Goal: Task Accomplishment & Management: Manage account settings

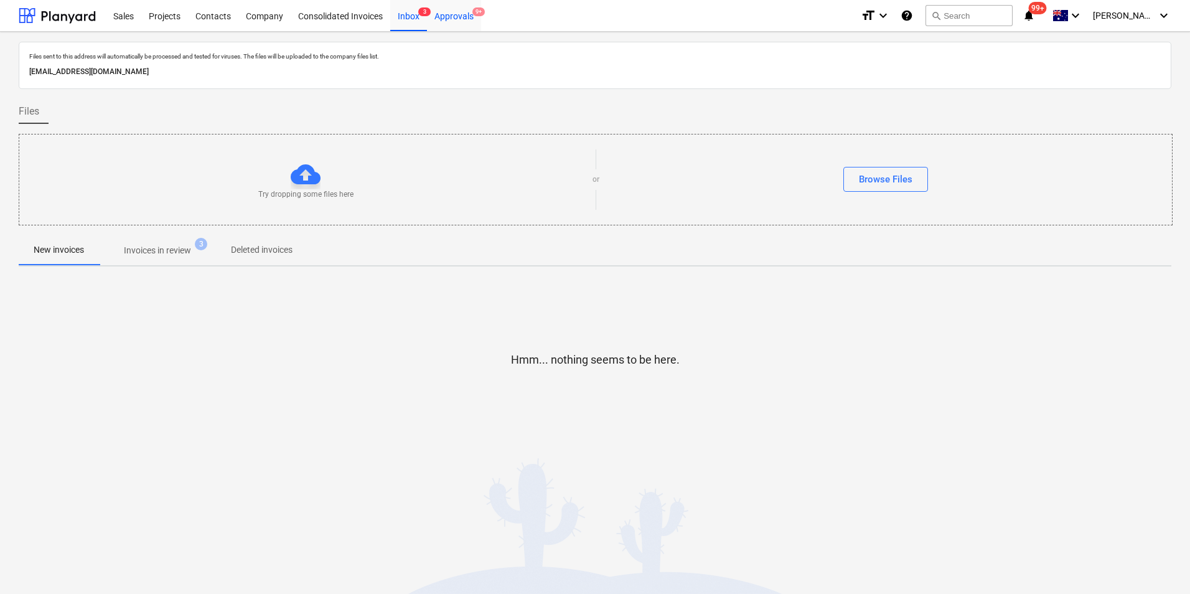
click at [460, 16] on div "Approvals 9+" at bounding box center [454, 15] width 54 height 32
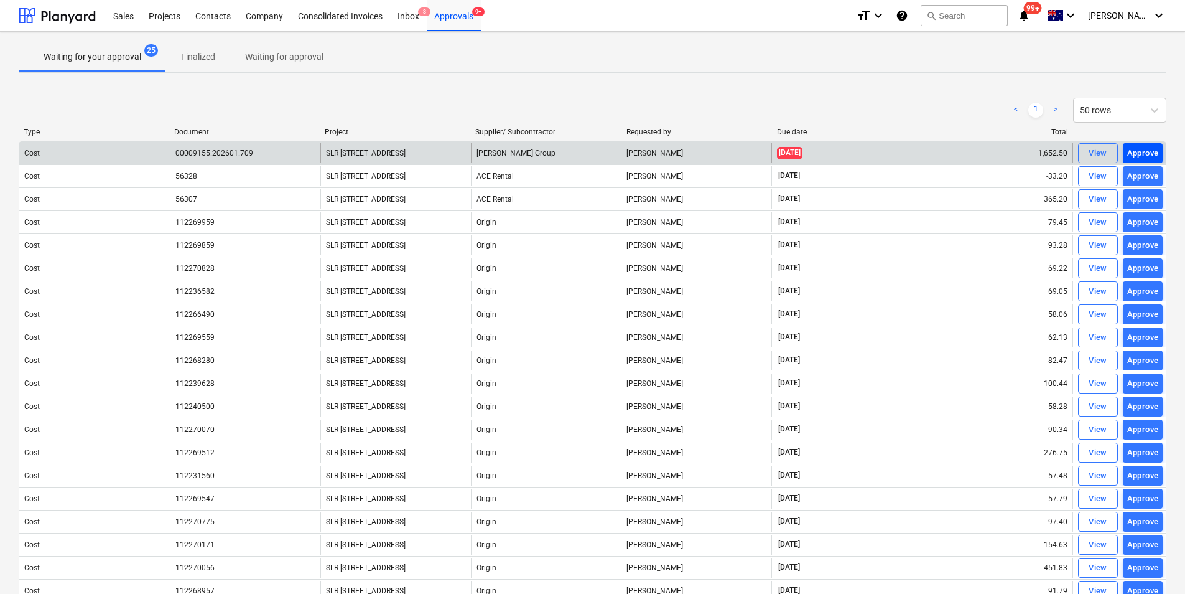
click at [1154, 149] on div "Approve" at bounding box center [1143, 153] width 32 height 14
click at [1150, 151] on div "Approve" at bounding box center [1143, 153] width 32 height 14
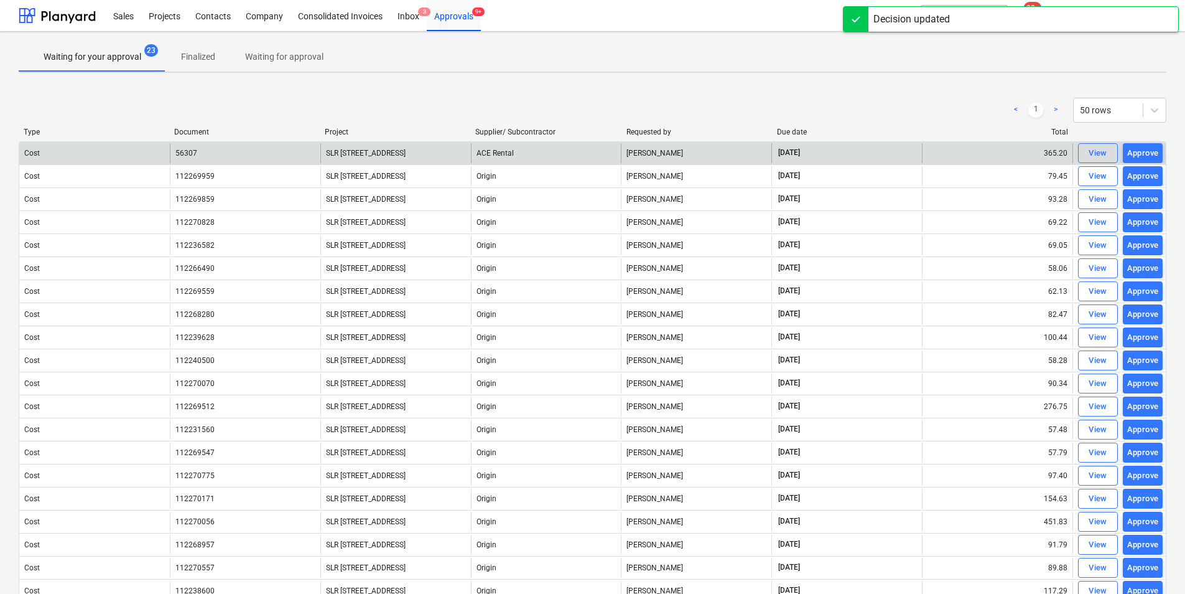
click at [1150, 151] on div "Approve" at bounding box center [1143, 153] width 32 height 14
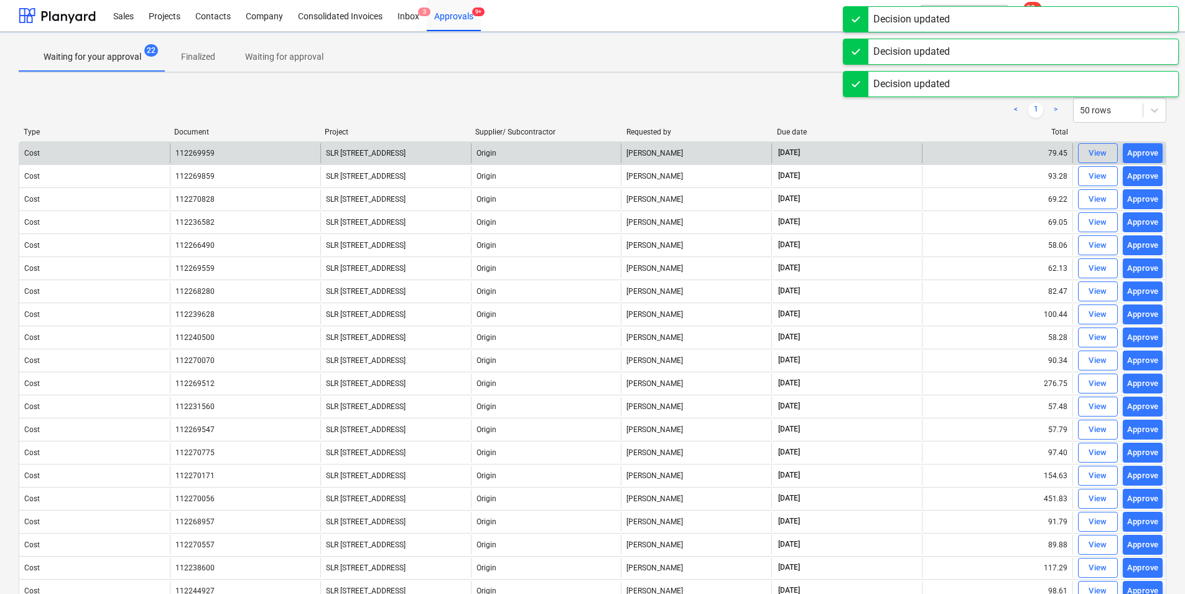
click at [1150, 151] on div "Approve" at bounding box center [1143, 153] width 32 height 14
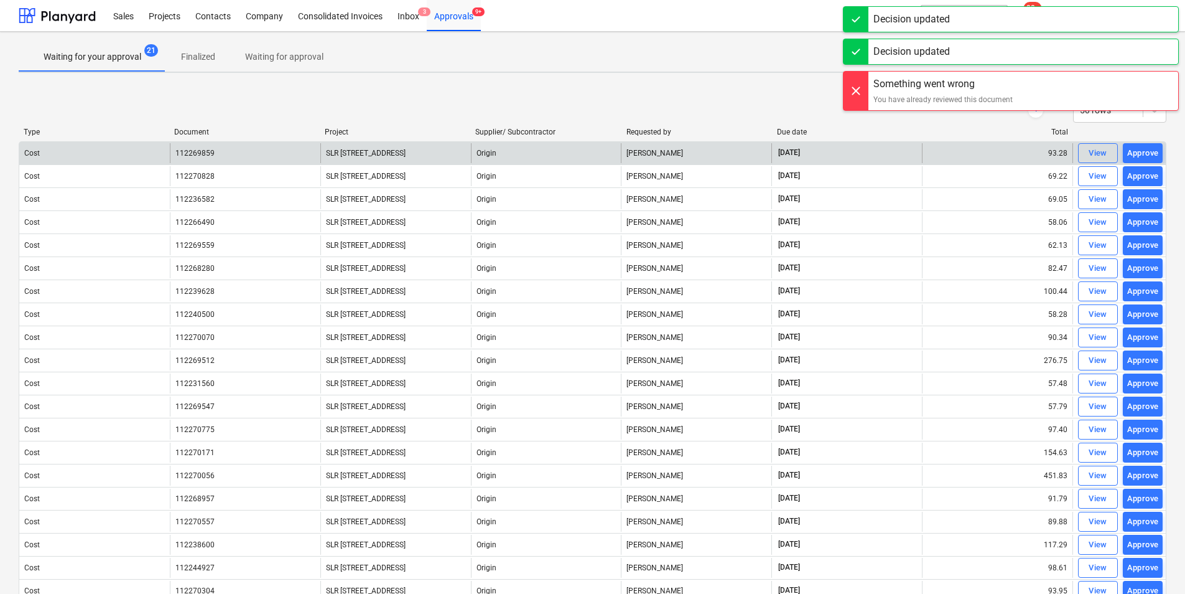
click at [1150, 151] on div "Approve" at bounding box center [1143, 153] width 32 height 14
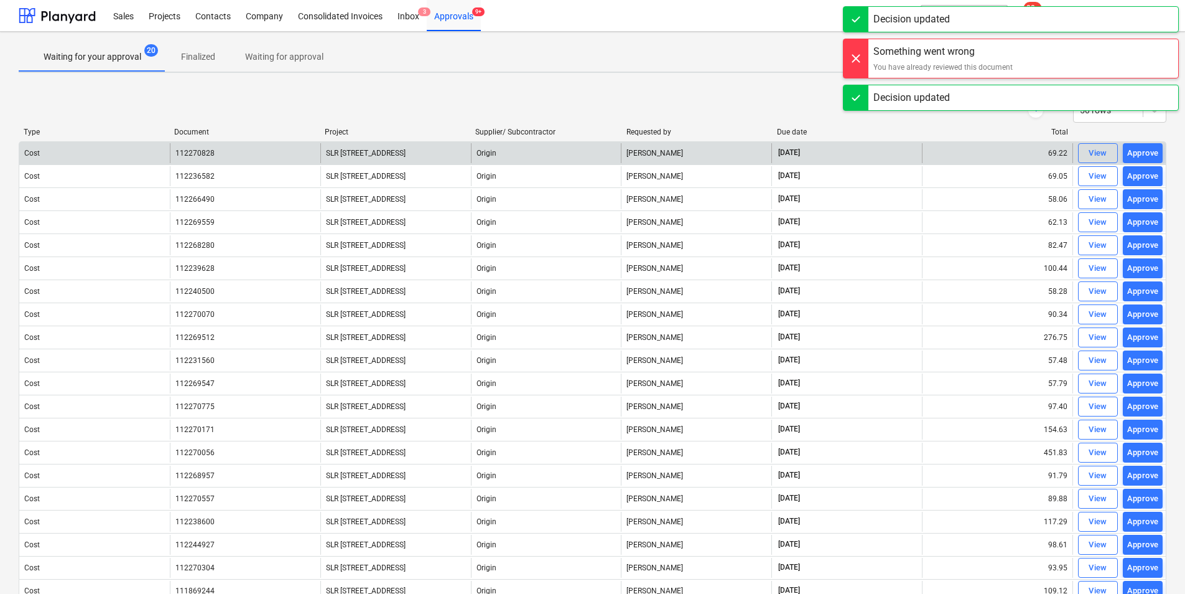
click at [1150, 170] on div "Approve" at bounding box center [1143, 176] width 32 height 14
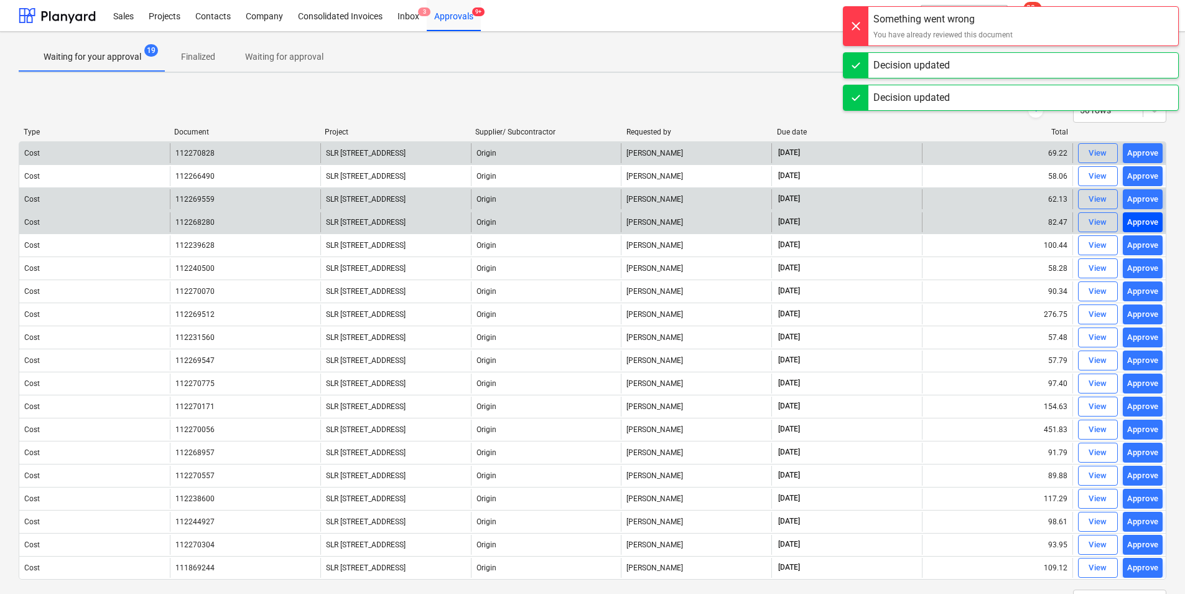
click at [1148, 223] on div "Approve" at bounding box center [1143, 222] width 32 height 14
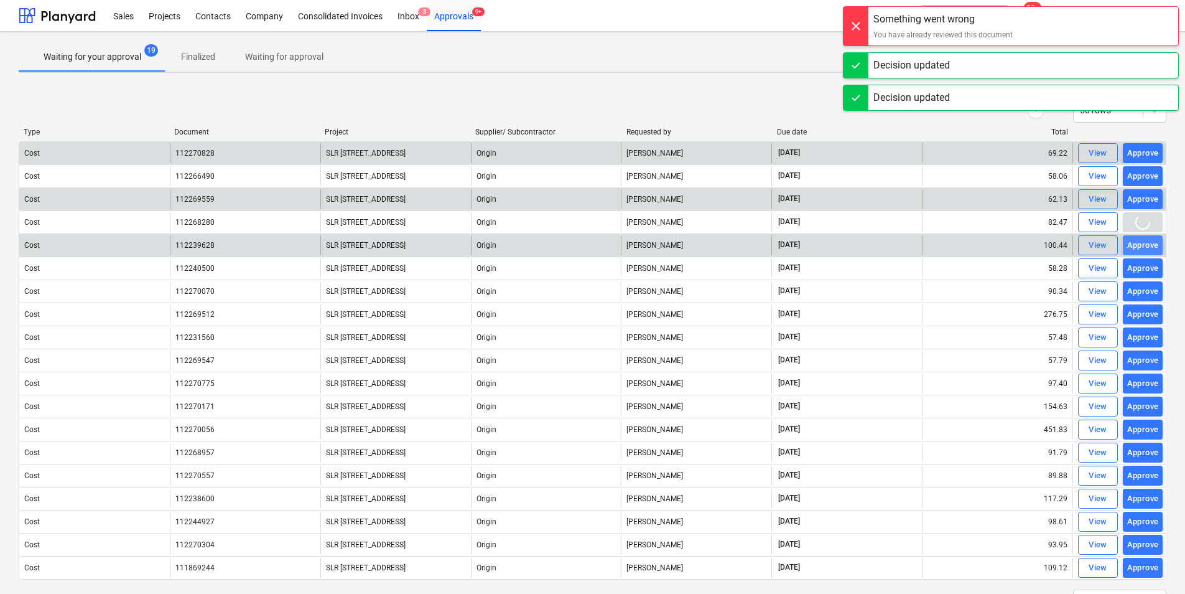
click at [1146, 243] on div "Approve" at bounding box center [1143, 245] width 32 height 14
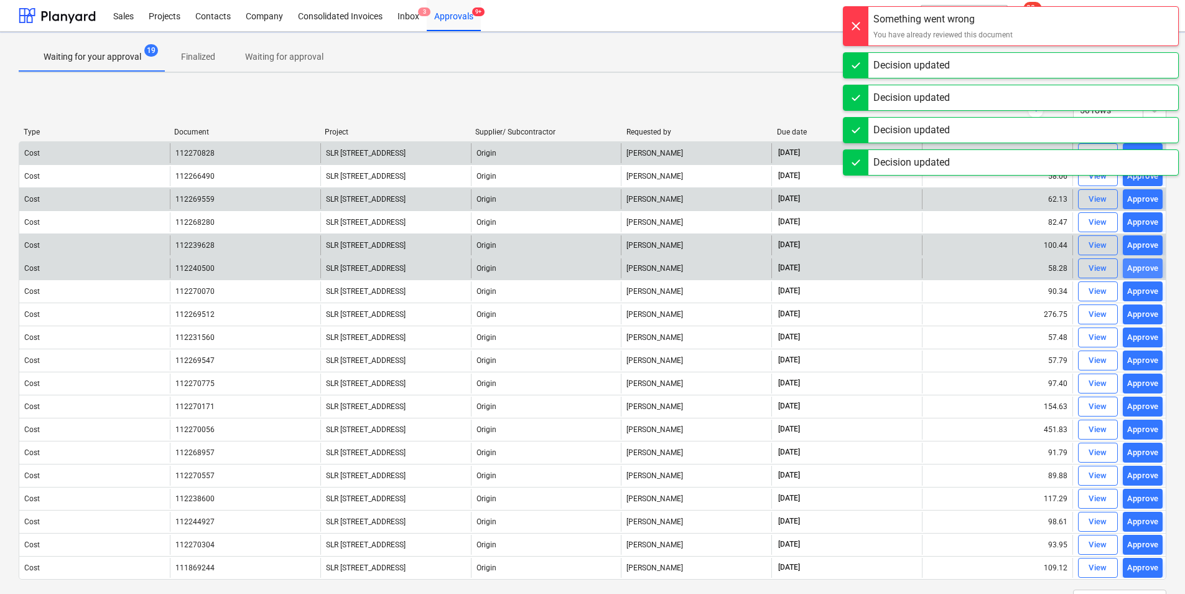
click at [1145, 265] on div "Approve" at bounding box center [1143, 268] width 32 height 14
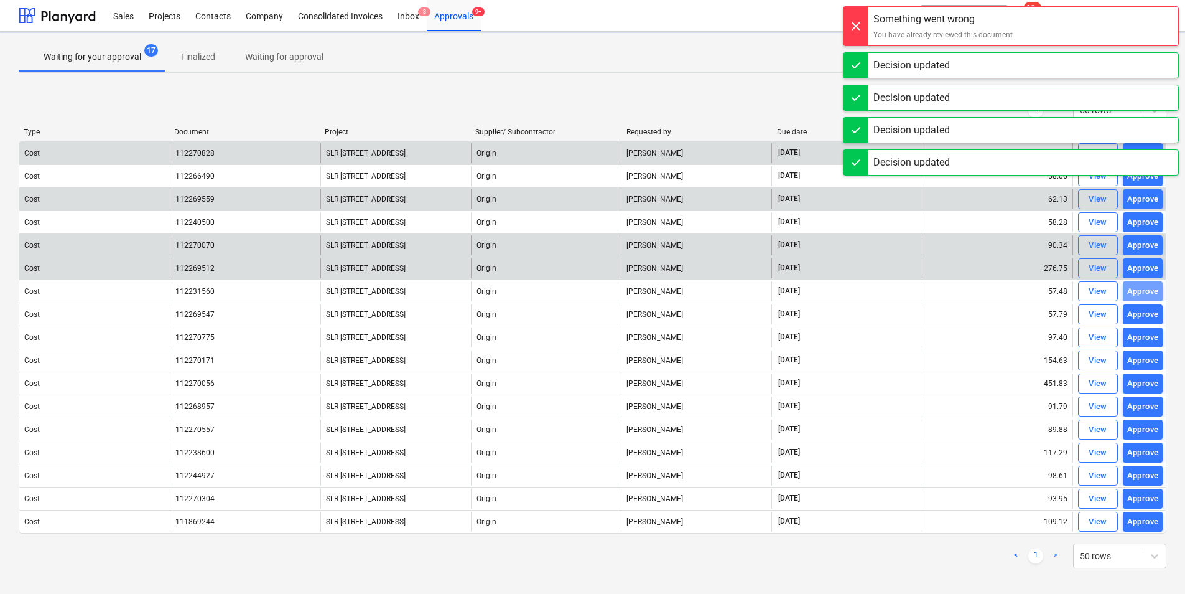
click at [1143, 290] on div "Approve" at bounding box center [1143, 291] width 32 height 14
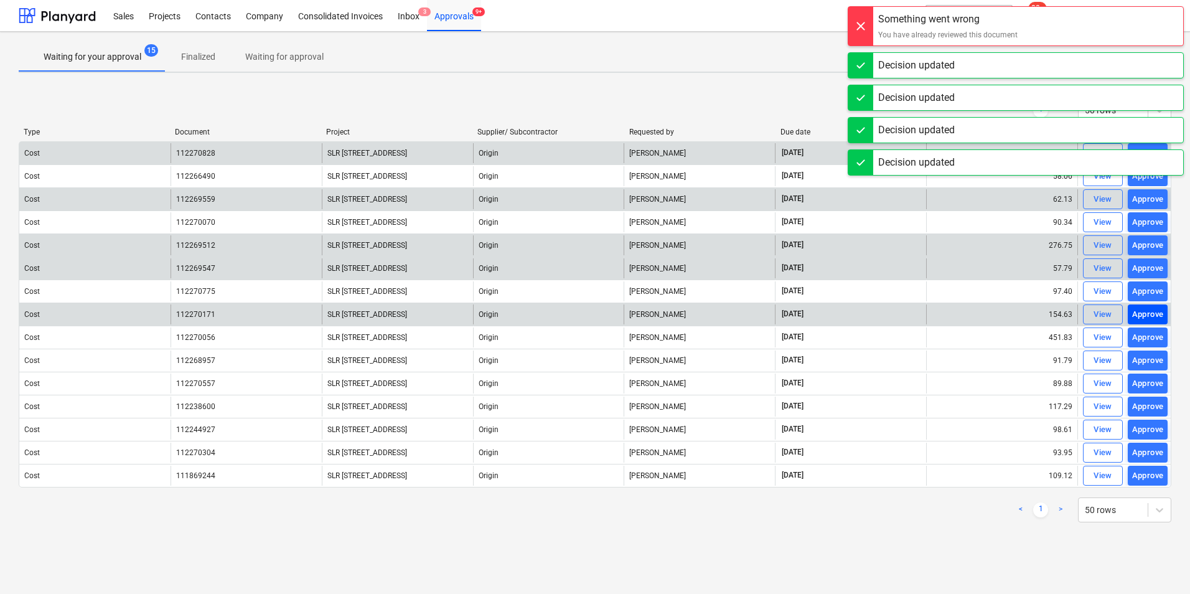
click at [1150, 308] on div "Approve" at bounding box center [1148, 314] width 32 height 14
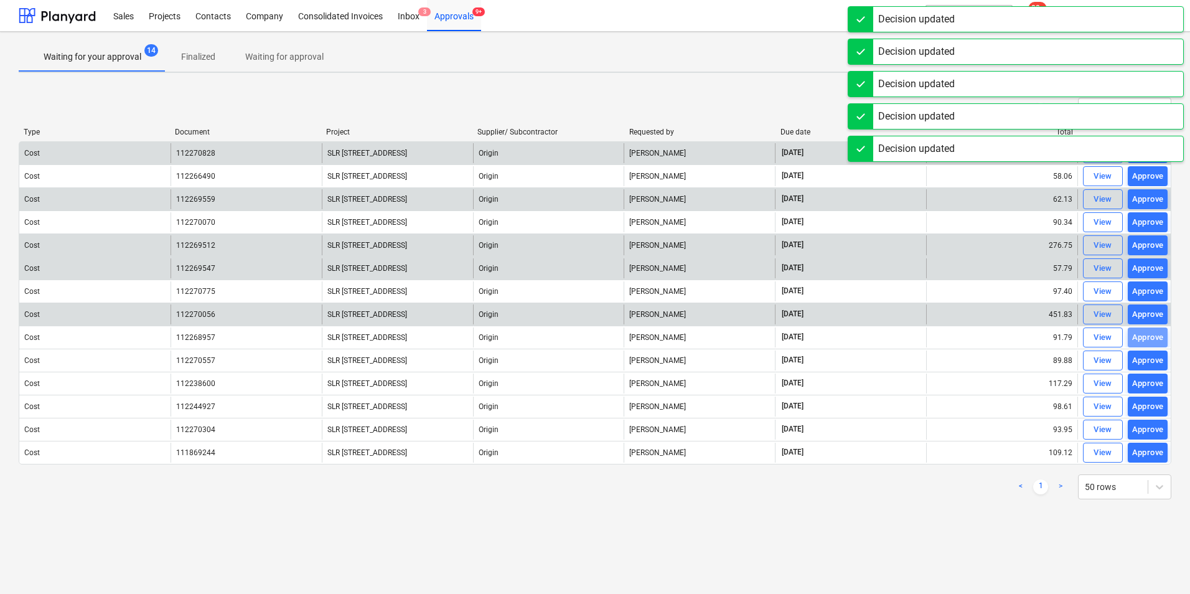
click at [1147, 332] on div "Approve" at bounding box center [1148, 337] width 32 height 14
click at [1146, 360] on div "Approve" at bounding box center [1148, 360] width 32 height 14
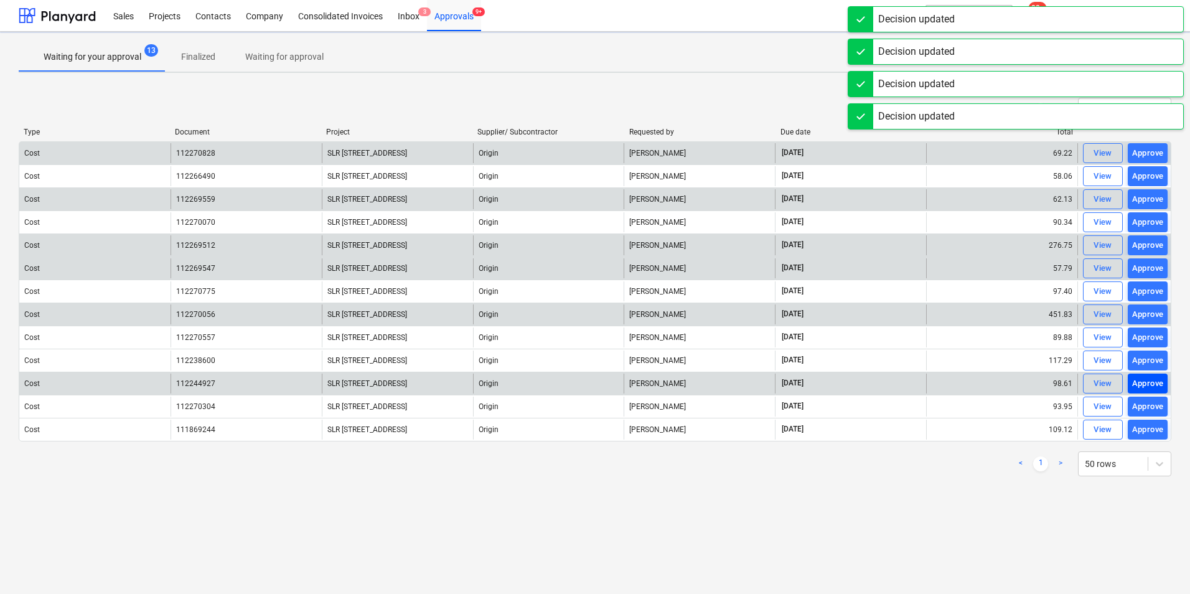
click at [1144, 385] on div "Approve" at bounding box center [1148, 383] width 32 height 14
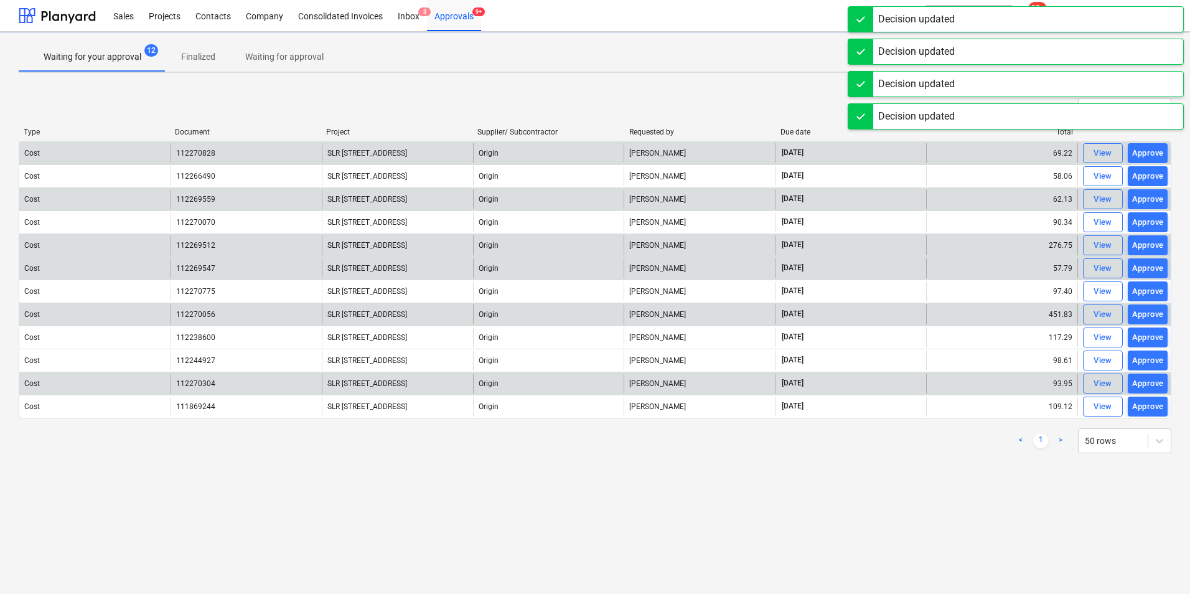
click at [1145, 383] on div "Approve" at bounding box center [1148, 383] width 32 height 14
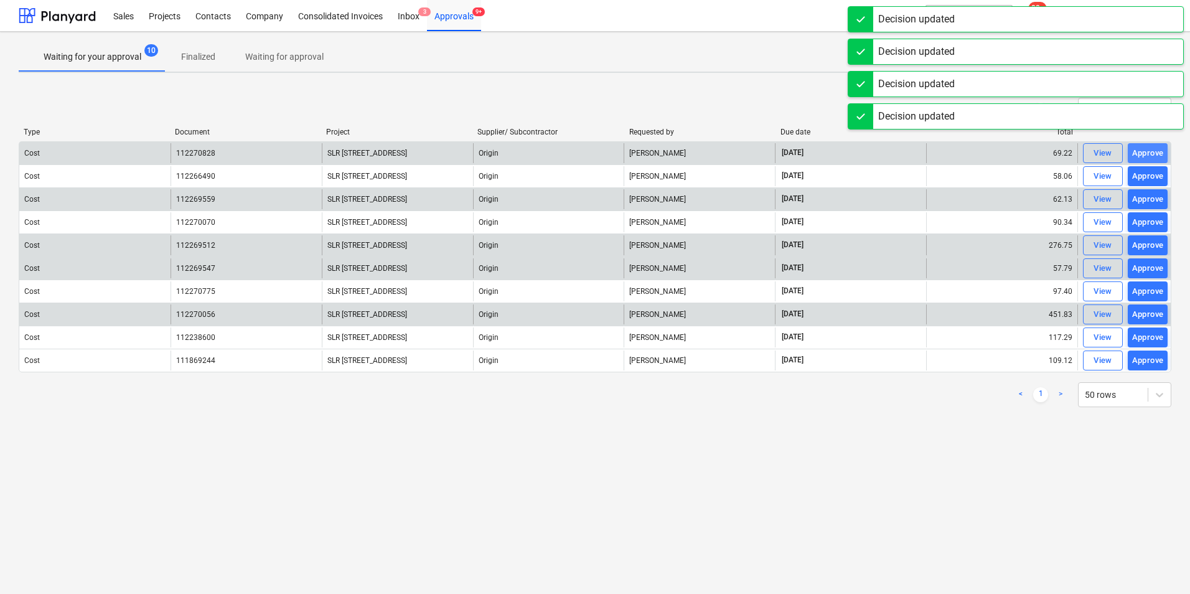
click at [1152, 150] on div "Approve" at bounding box center [1148, 153] width 32 height 14
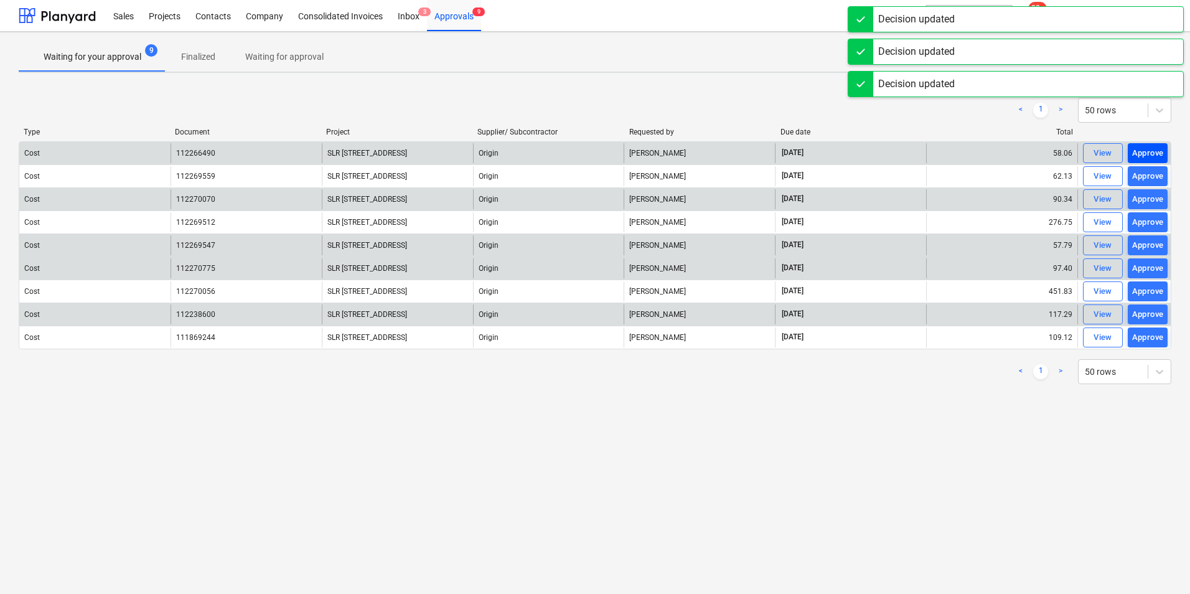
click at [1155, 150] on div "Approve" at bounding box center [1148, 153] width 32 height 14
click at [1153, 152] on div "Approve" at bounding box center [1148, 153] width 32 height 14
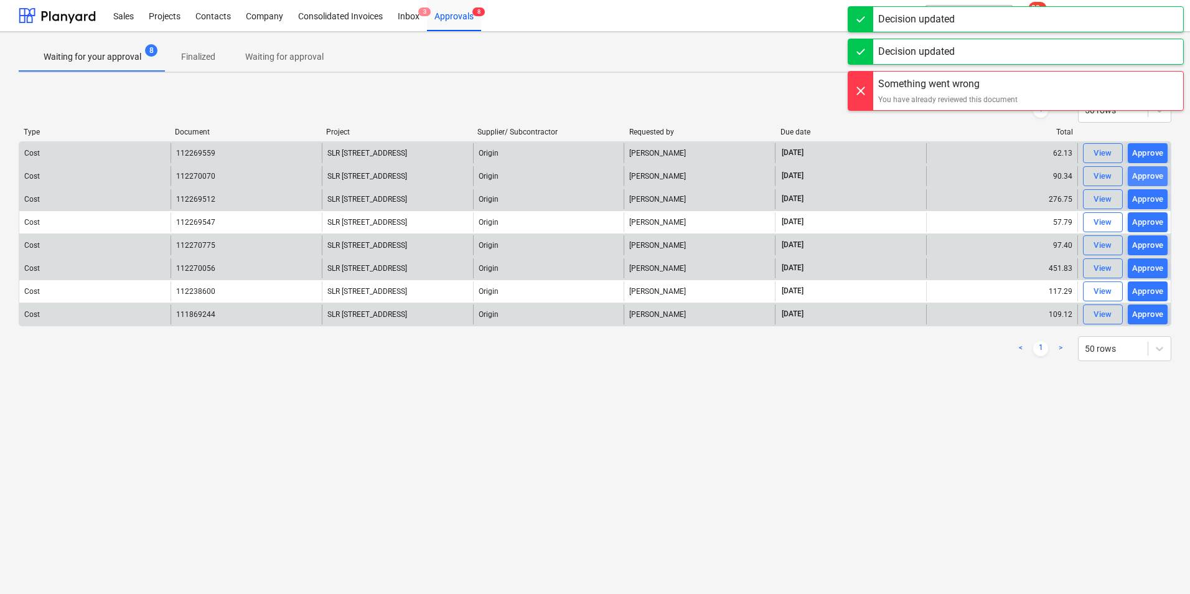
click at [1152, 173] on div "Approve" at bounding box center [1148, 176] width 32 height 14
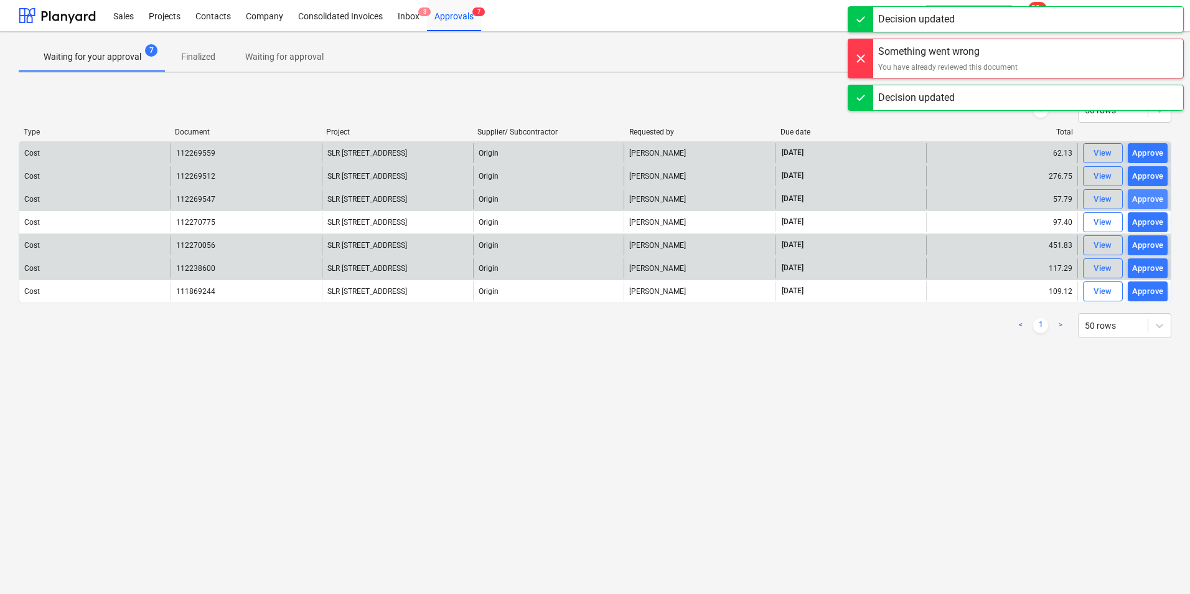
click at [1149, 192] on div "Approve" at bounding box center [1148, 199] width 32 height 14
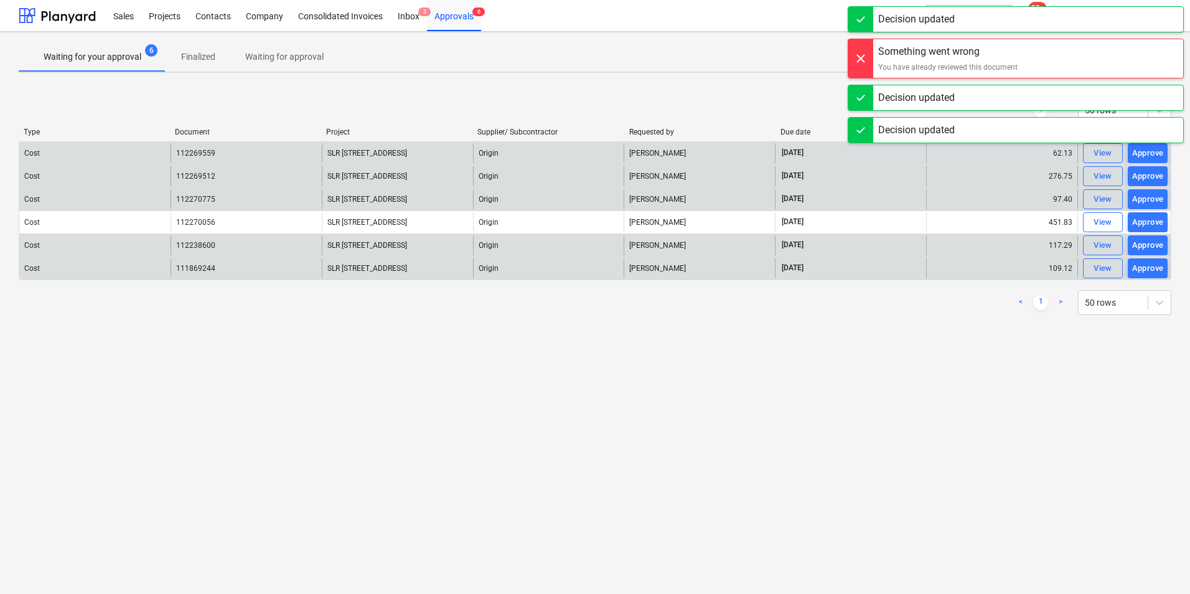
click at [1154, 179] on div "Approve" at bounding box center [1148, 176] width 32 height 14
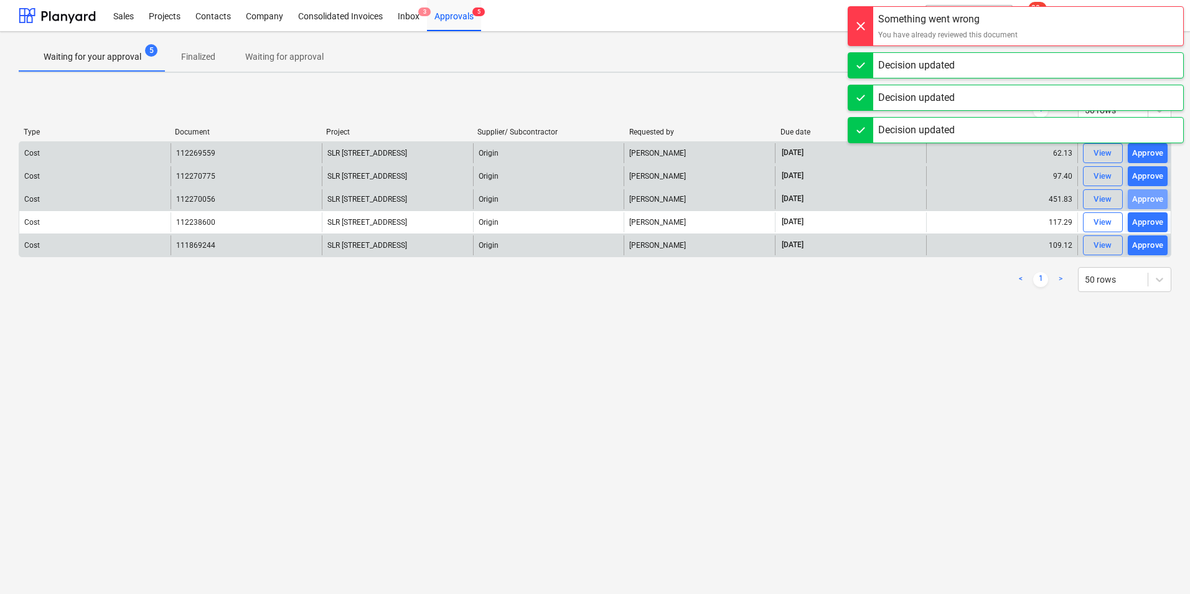
click at [1149, 196] on div "Approve" at bounding box center [1148, 199] width 32 height 14
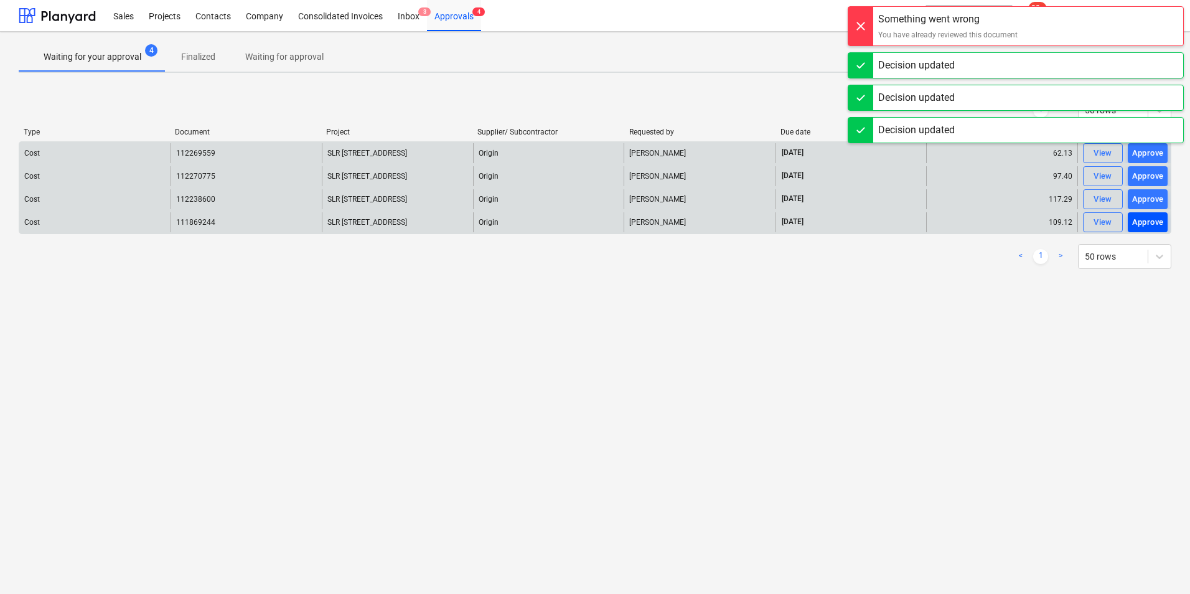
click at [1147, 220] on div "Approve" at bounding box center [1148, 222] width 32 height 14
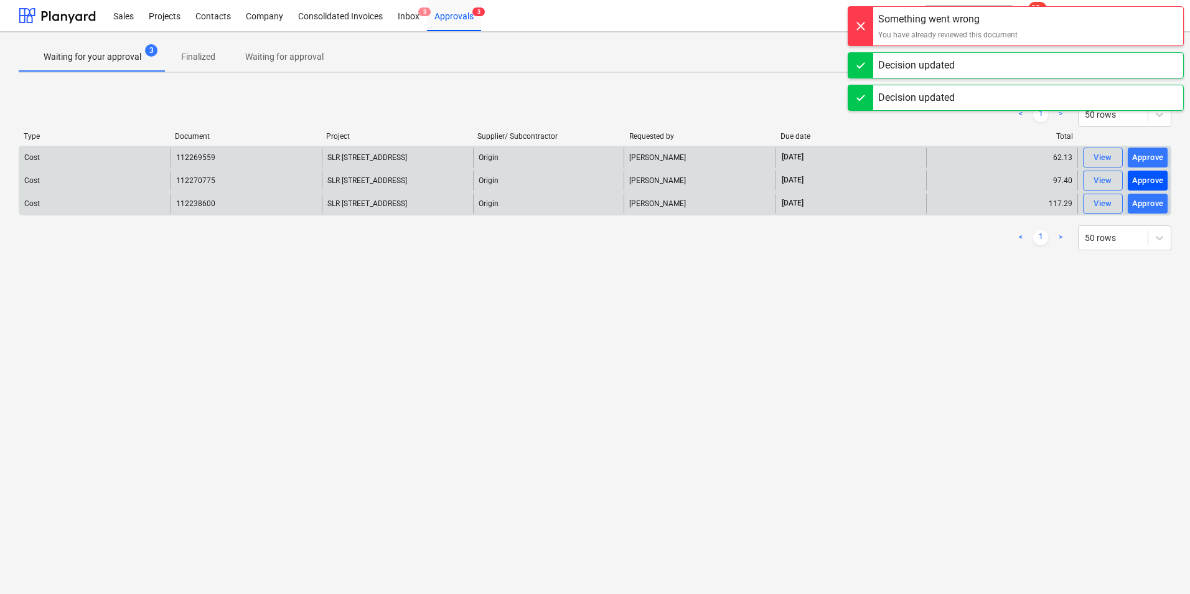
click at [1162, 177] on div "Approve" at bounding box center [1148, 181] width 32 height 14
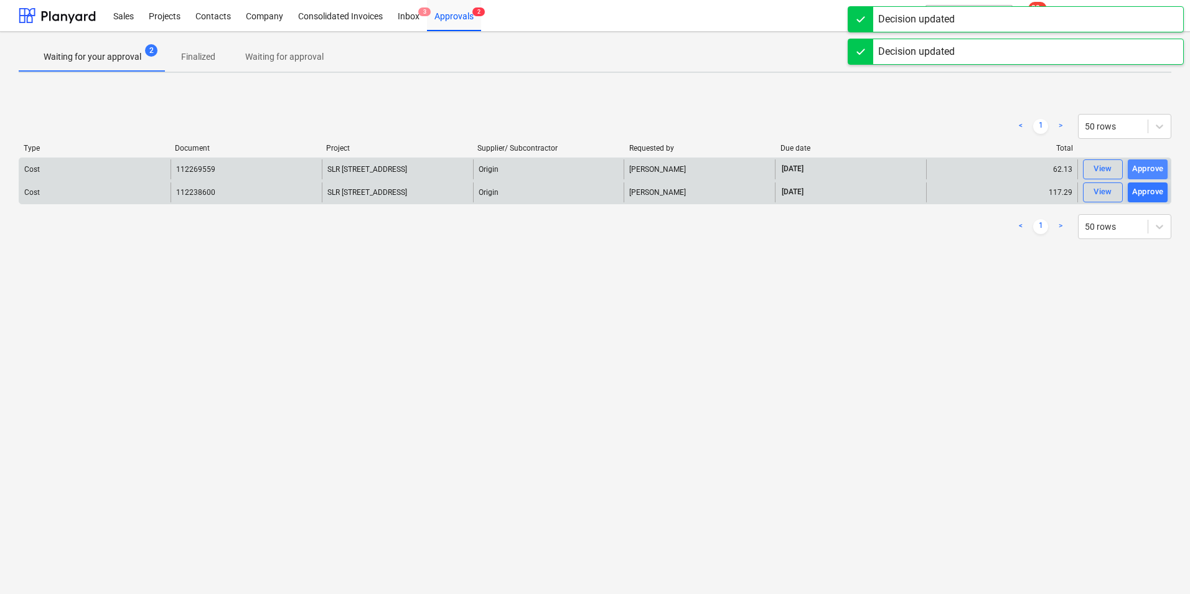
click at [1157, 174] on div "Approve" at bounding box center [1148, 169] width 32 height 14
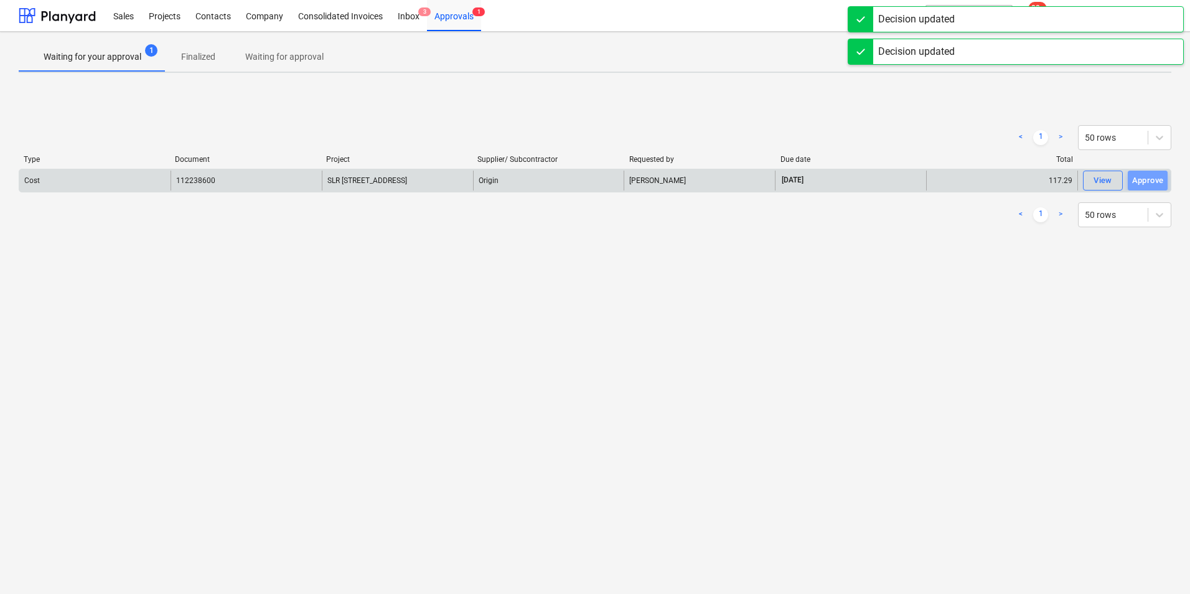
click at [1157, 187] on div "Approve" at bounding box center [1148, 181] width 32 height 14
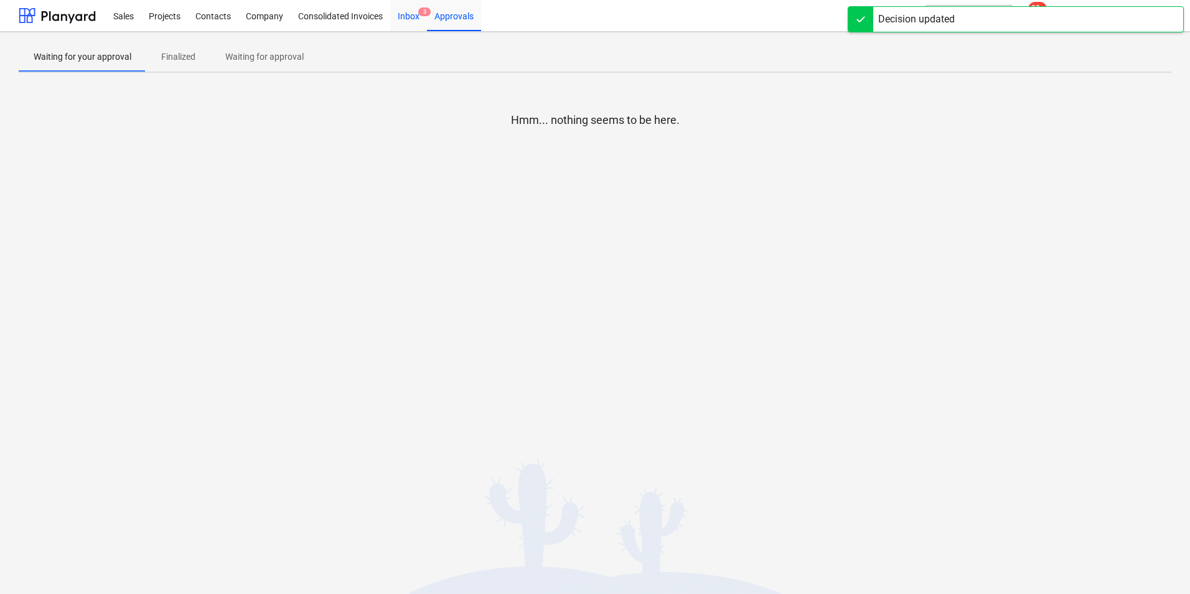
click at [416, 19] on div "Inbox 3" at bounding box center [408, 15] width 37 height 32
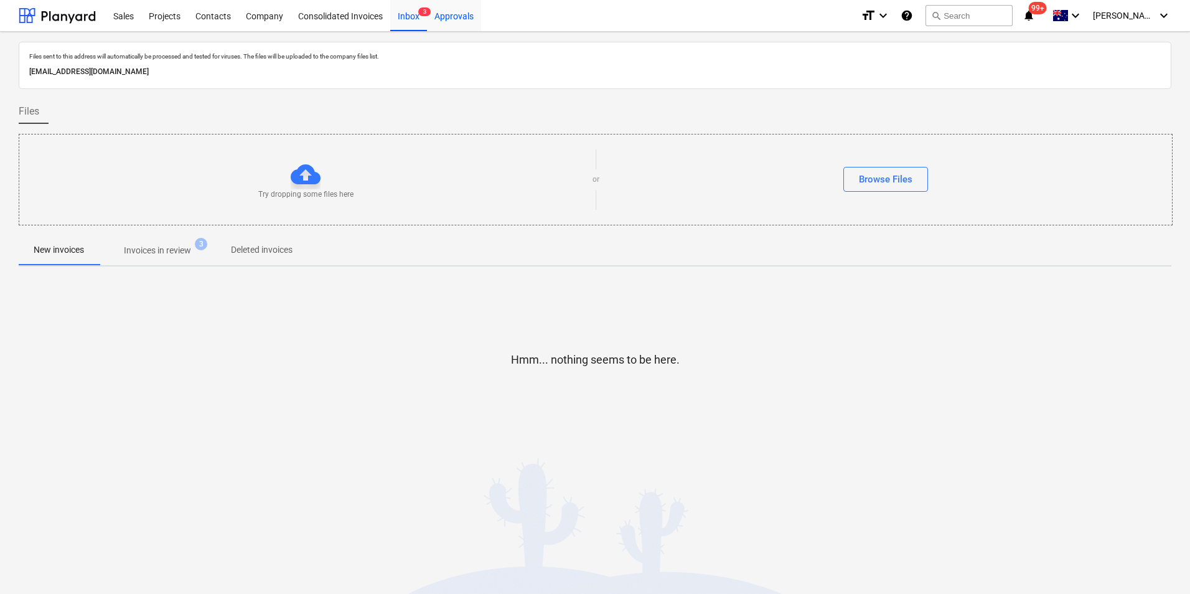
click at [464, 22] on div "Approvals" at bounding box center [454, 15] width 54 height 32
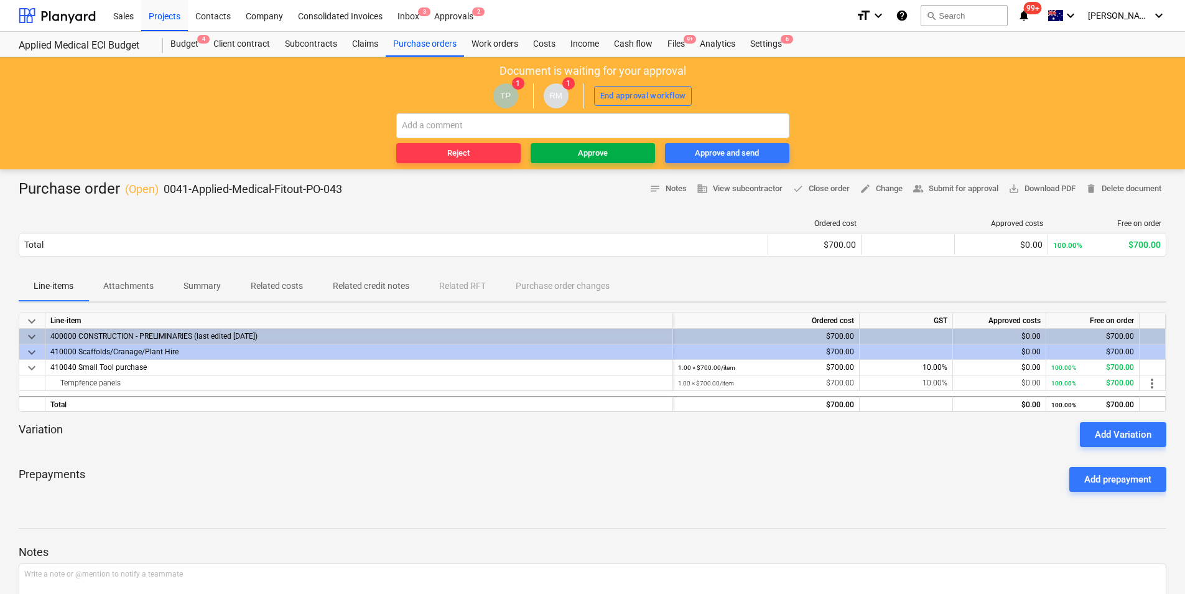
click at [613, 152] on span "Approve" at bounding box center [593, 153] width 114 height 14
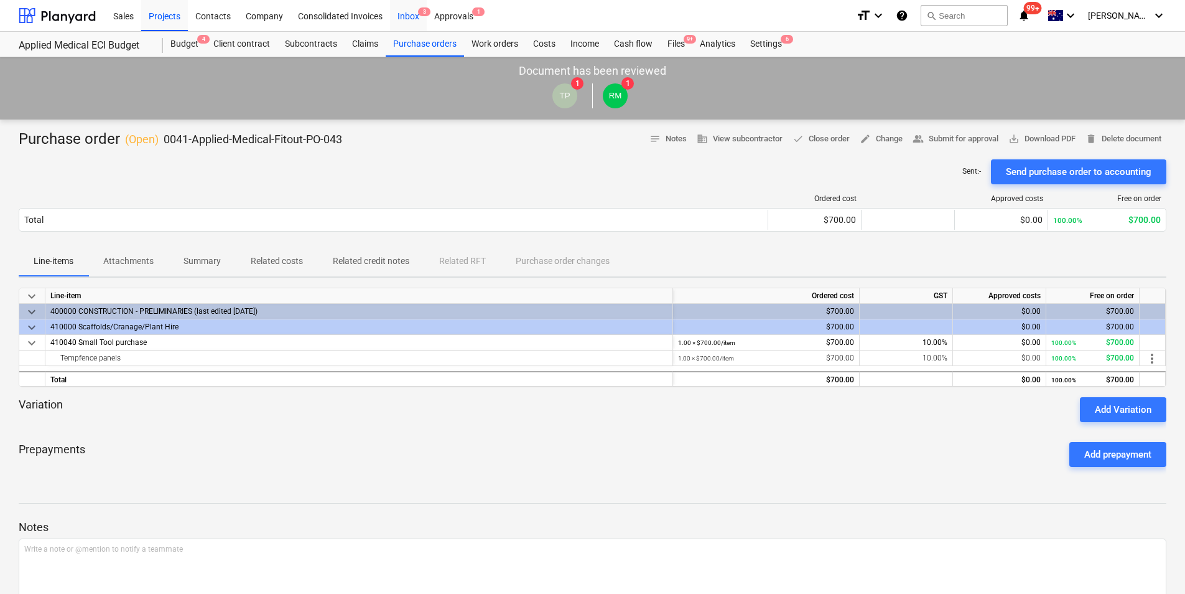
drag, startPoint x: 417, startPoint y: 15, endPoint x: 422, endPoint y: 25, distance: 11.1
click at [417, 15] on div "Inbox 3" at bounding box center [408, 15] width 37 height 32
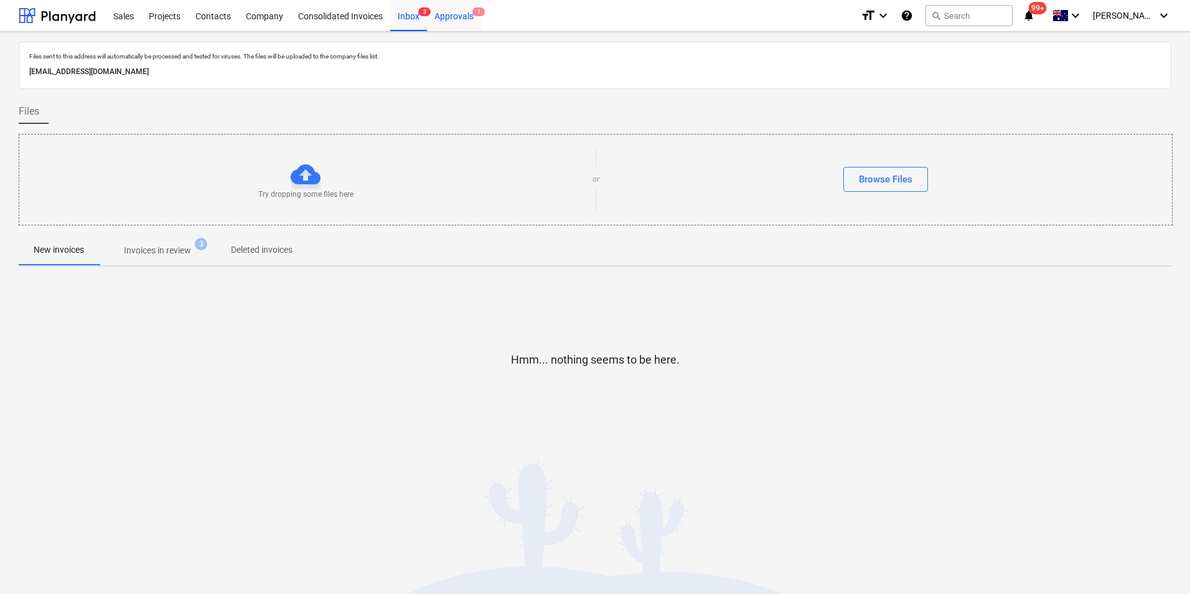
click at [448, 17] on div "Approvals 1" at bounding box center [454, 15] width 54 height 32
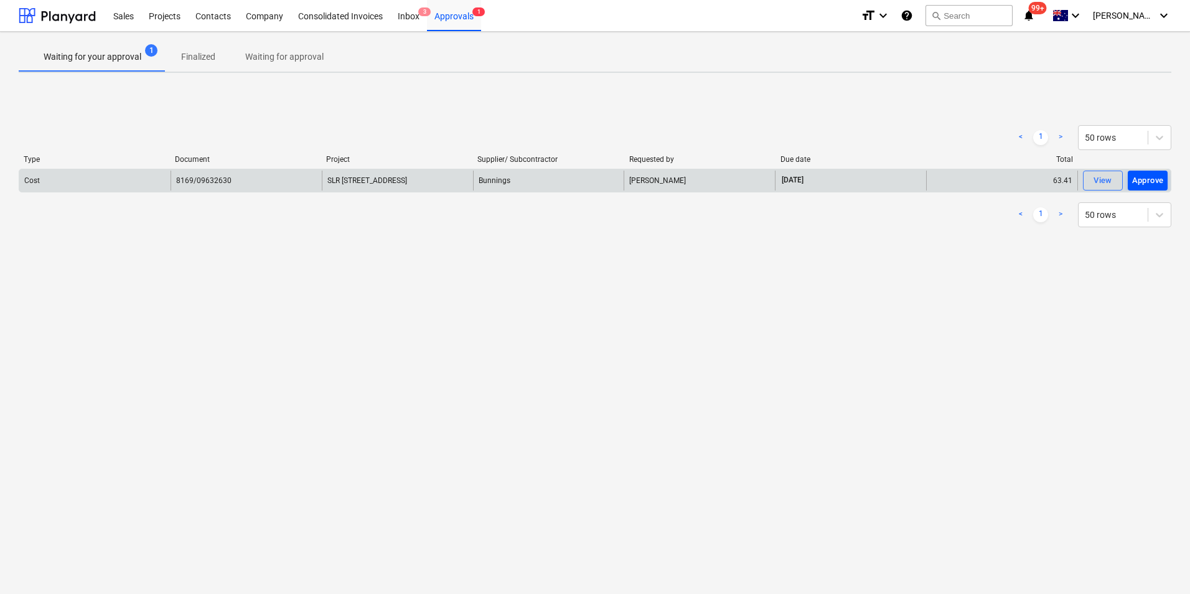
click at [1139, 179] on div "Approve" at bounding box center [1148, 181] width 32 height 14
